Goal: Information Seeking & Learning: Learn about a topic

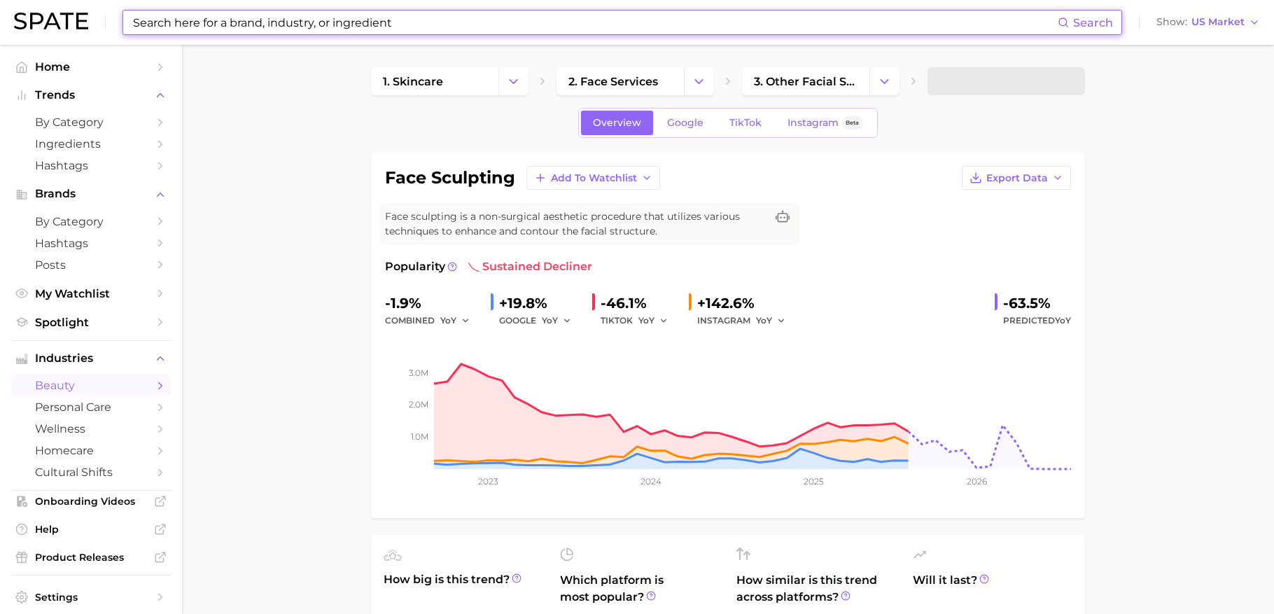
click at [306, 29] on input at bounding box center [595, 22] width 926 height 24
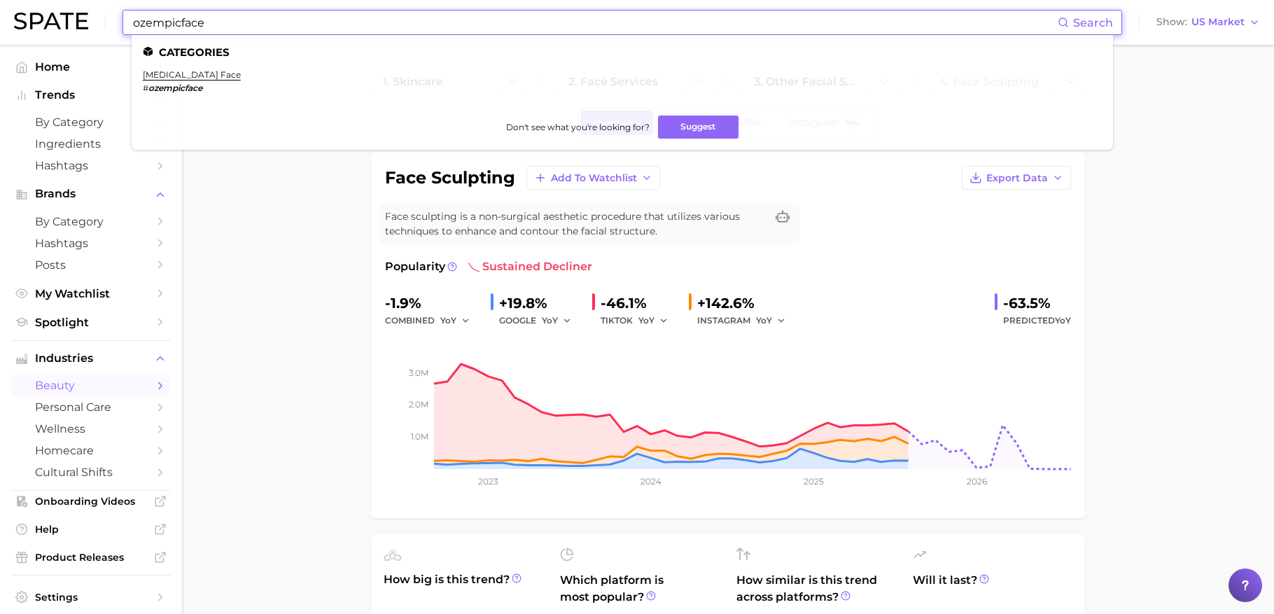
type input "ozempicface"
click at [199, 83] on em "ozempicface" at bounding box center [175, 88] width 54 height 10
click at [185, 75] on link "[MEDICAL_DATA] face" at bounding box center [192, 74] width 98 height 10
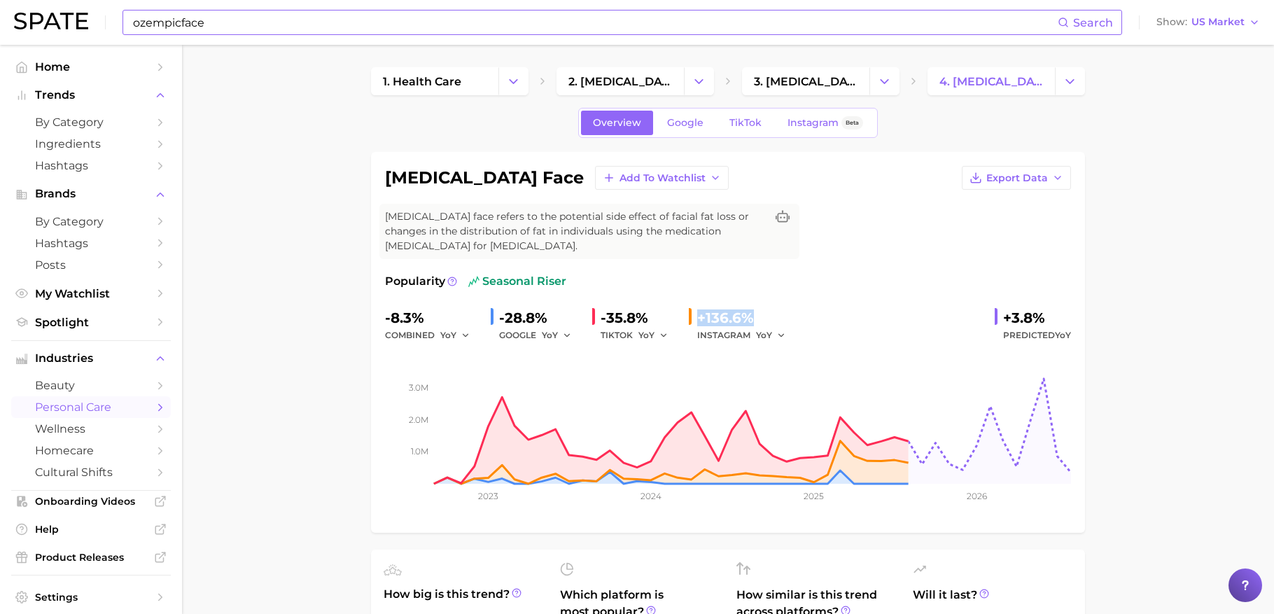
drag, startPoint x: 754, startPoint y: 311, endPoint x: 696, endPoint y: 311, distance: 57.4
click at [697, 311] on div "+136.6%" at bounding box center [746, 317] width 98 height 22
click at [755, 129] on link "TikTok" at bounding box center [745, 123] width 56 height 24
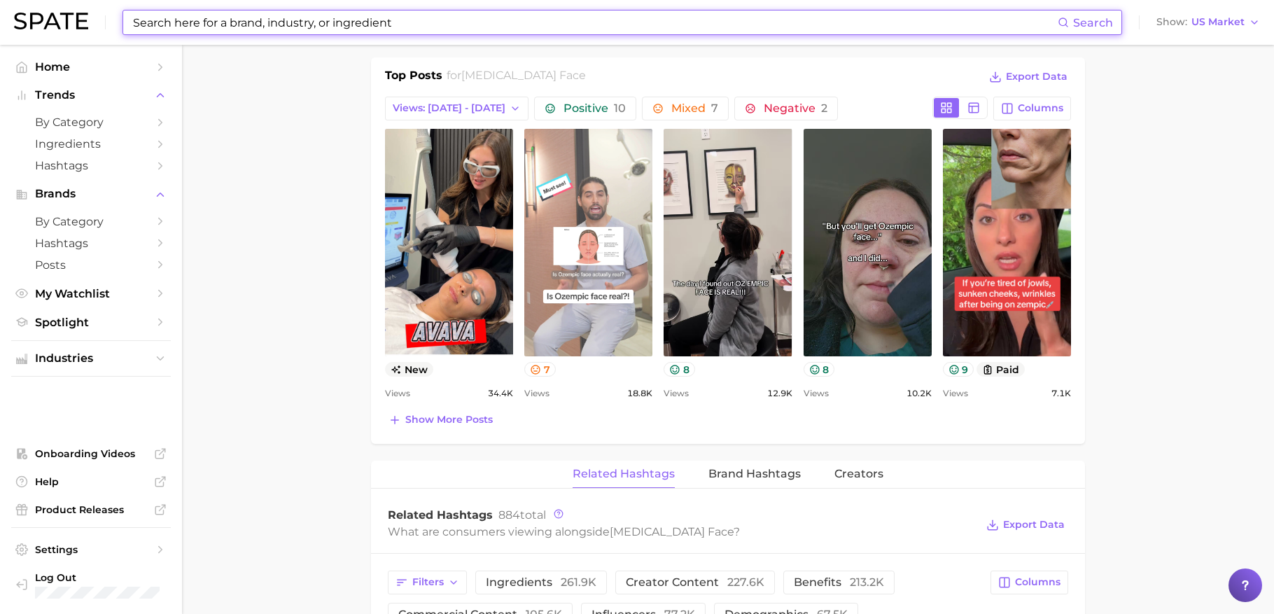
scroll to position [677, 0]
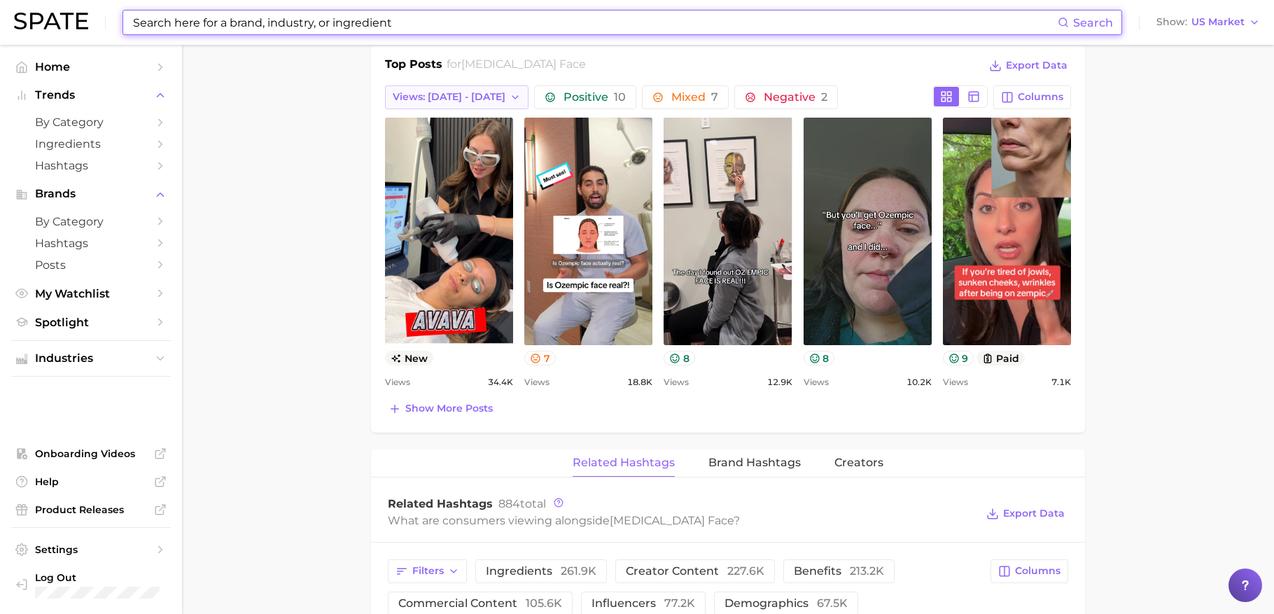
click at [458, 93] on span "Views: [DATE] - [DATE]" at bounding box center [449, 97] width 113 height 12
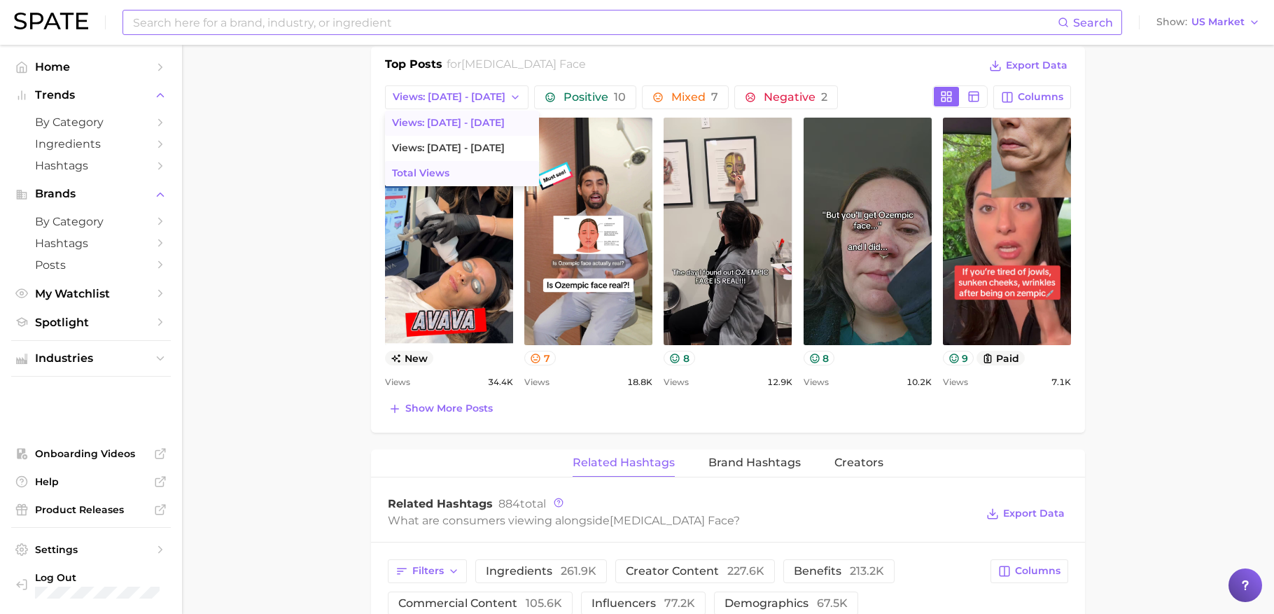
click at [466, 163] on button "Total Views" at bounding box center [462, 173] width 154 height 25
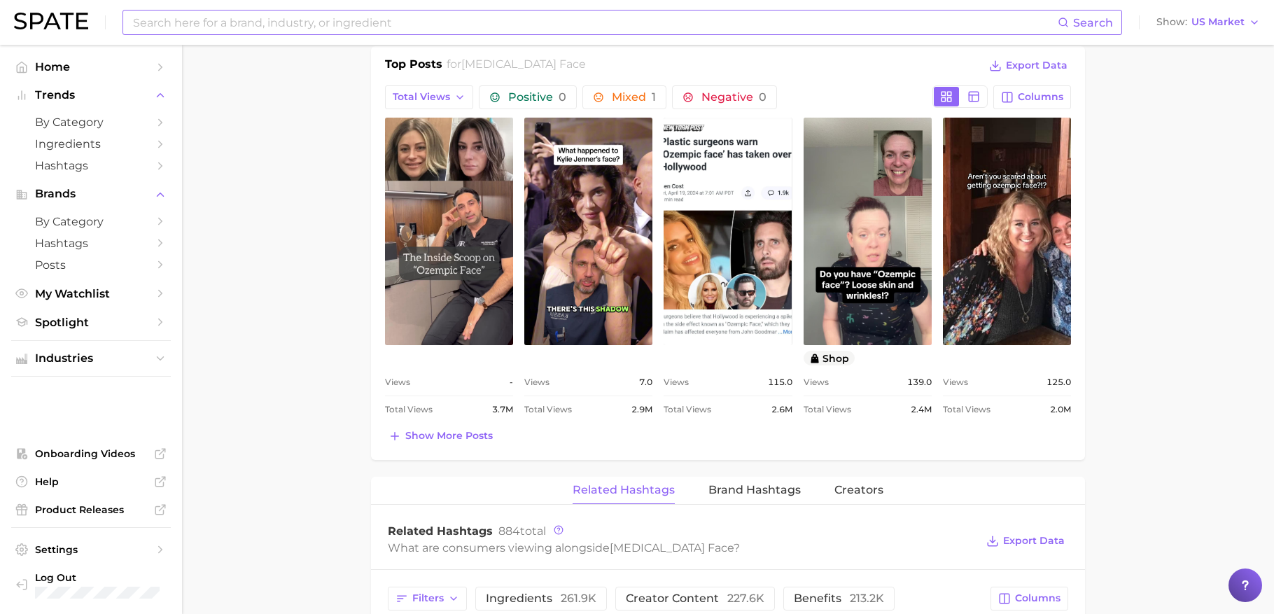
scroll to position [0, 0]
click at [1001, 63] on icon at bounding box center [995, 65] width 13 height 13
click at [408, 27] on input at bounding box center [595, 22] width 926 height 24
type input "glp1face"
